Goal: Information Seeking & Learning: Learn about a topic

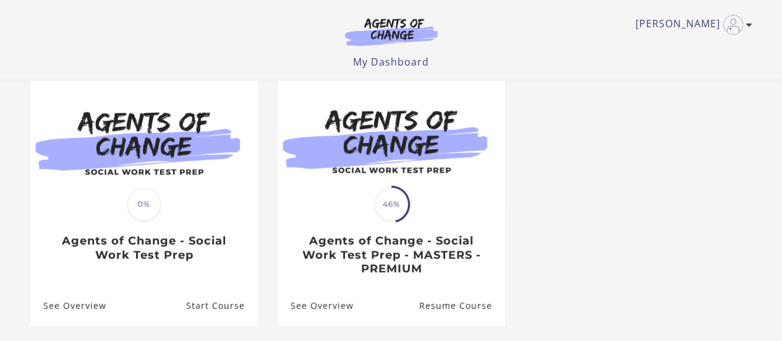
scroll to position [104, 0]
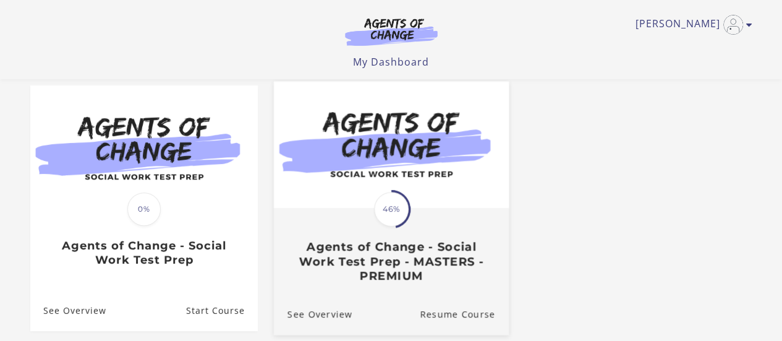
click at [401, 208] on span "46%" at bounding box center [391, 209] width 35 height 35
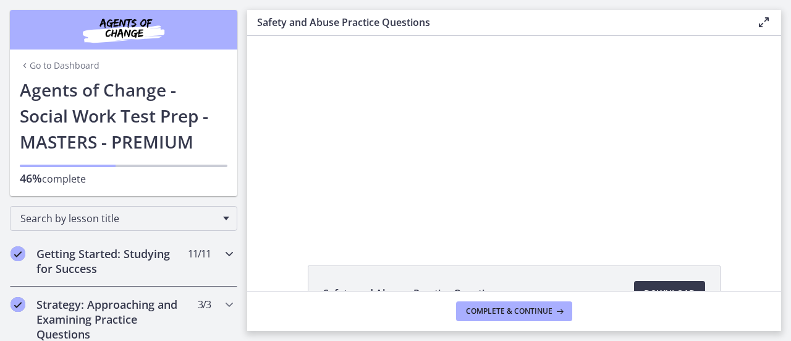
click at [205, 275] on div "Getting Started: Studying for Success 11 / 11 Completed" at bounding box center [123, 260] width 227 height 51
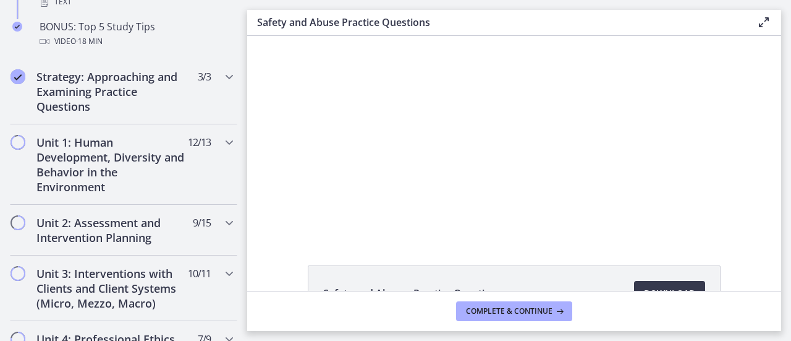
scroll to position [717, 0]
click at [192, 143] on span "12 / 13 Completed" at bounding box center [199, 141] width 23 height 15
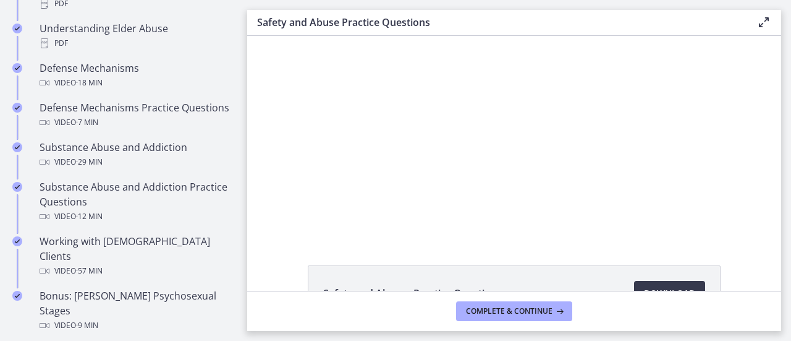
drag, startPoint x: 240, startPoint y: 185, endPoint x: 80, endPoint y: 9, distance: 237.1
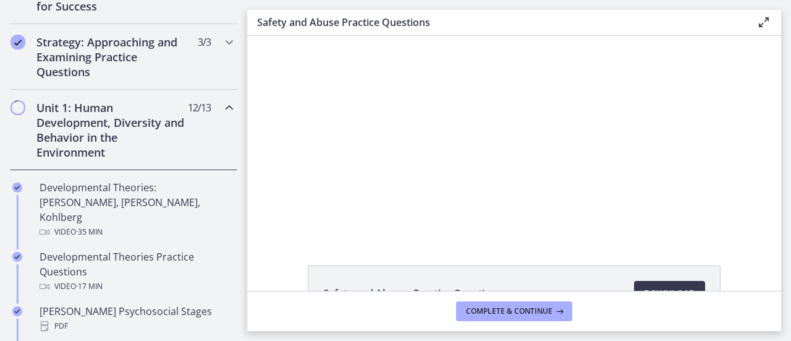
scroll to position [0, 0]
